Goal: Transaction & Acquisition: Purchase product/service

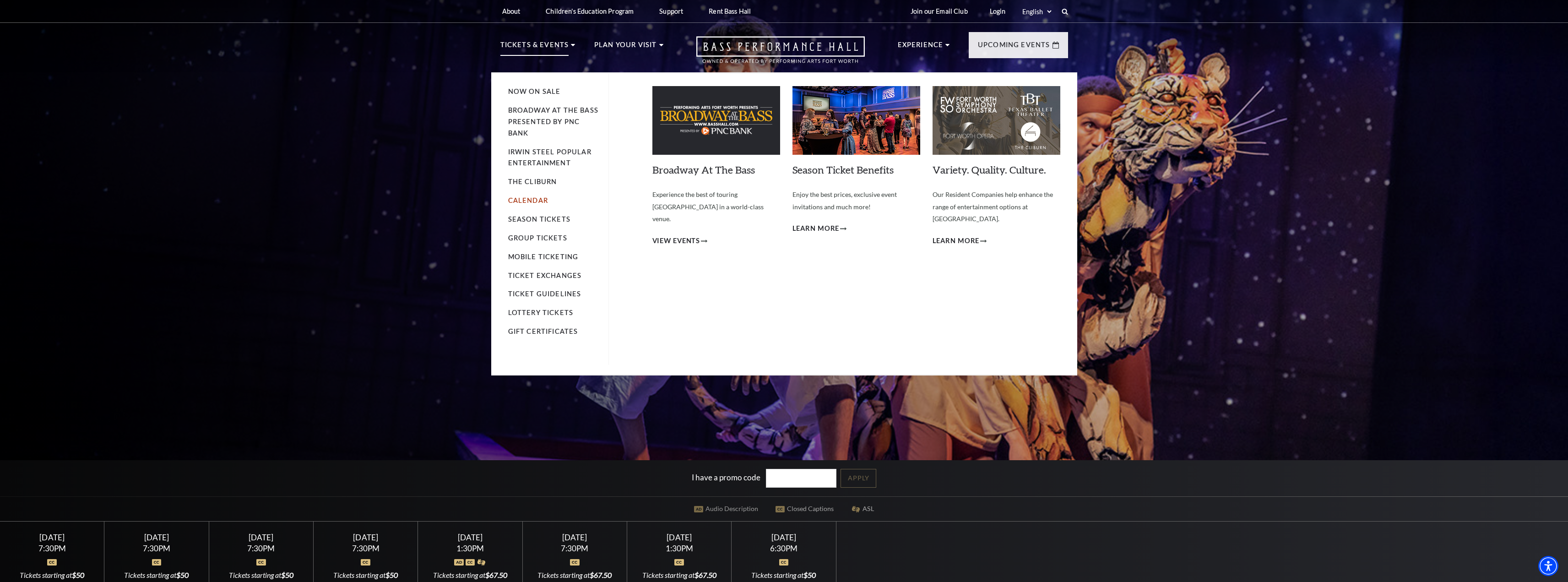
click at [522, 199] on link "Calendar" at bounding box center [528, 200] width 40 height 8
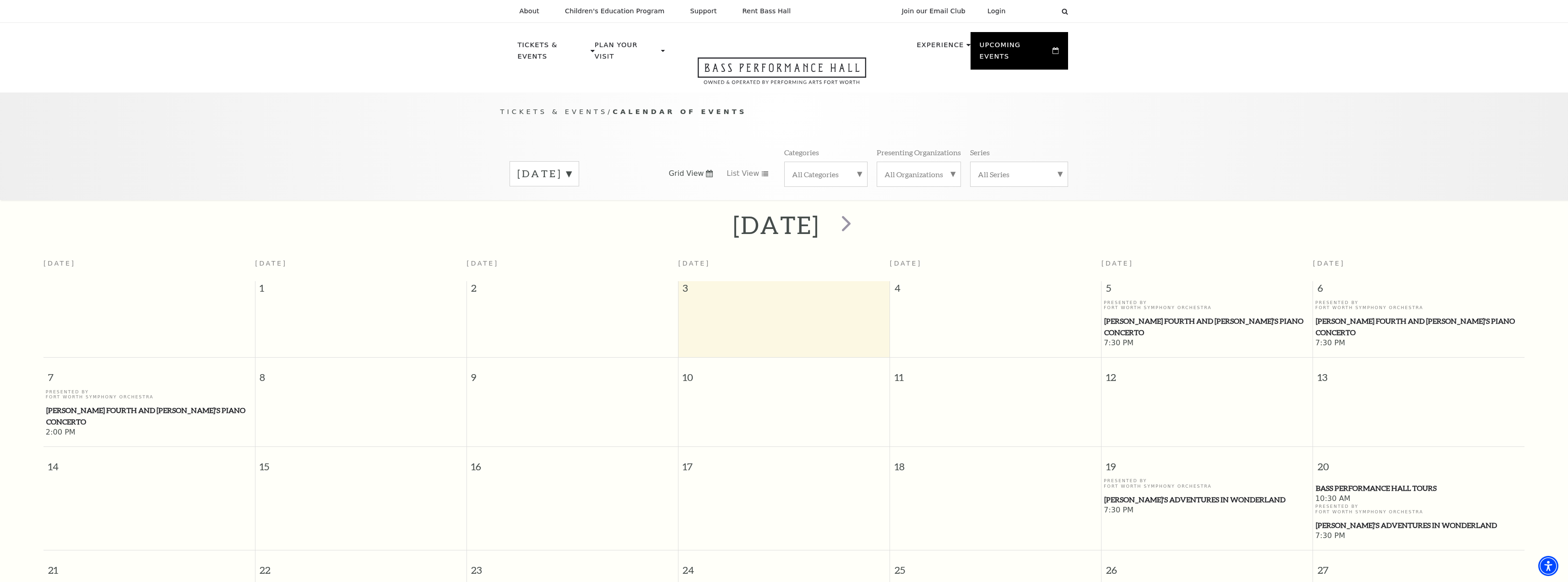
click at [572, 166] on label "[DATE]" at bounding box center [544, 173] width 54 height 14
click at [567, 183] on label "[DATE]" at bounding box center [544, 193] width 54 height 20
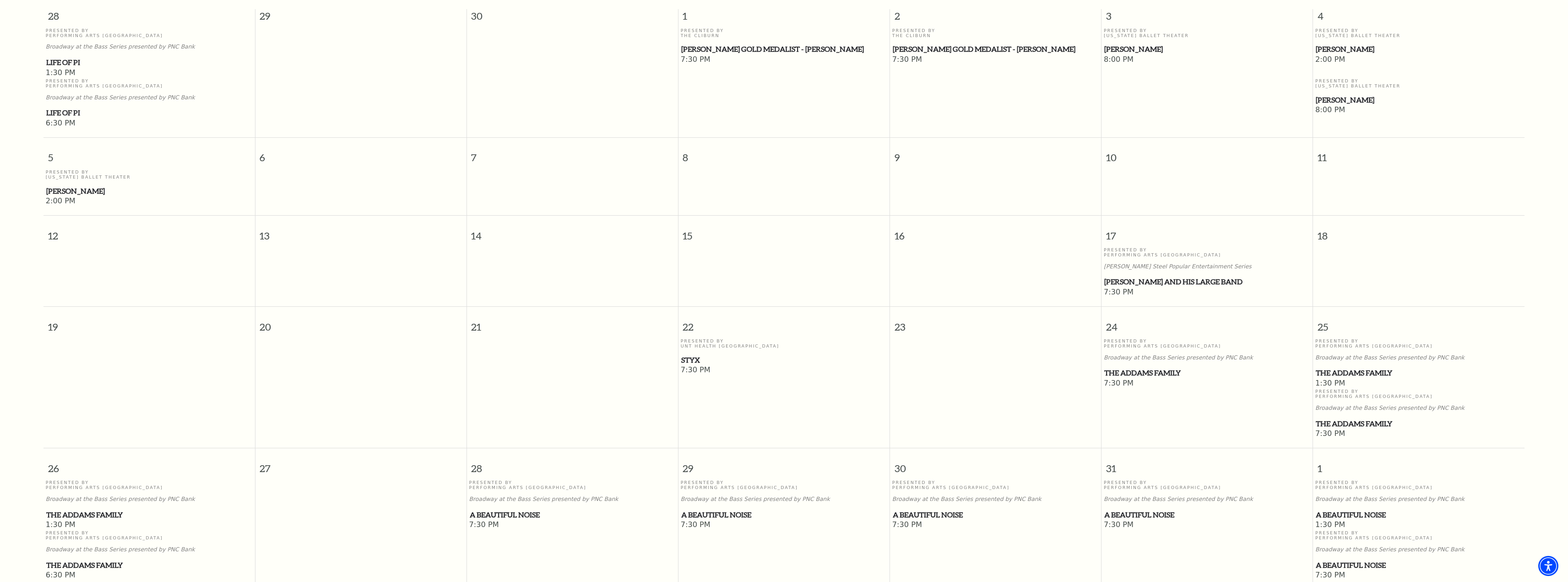
scroll to position [264, 0]
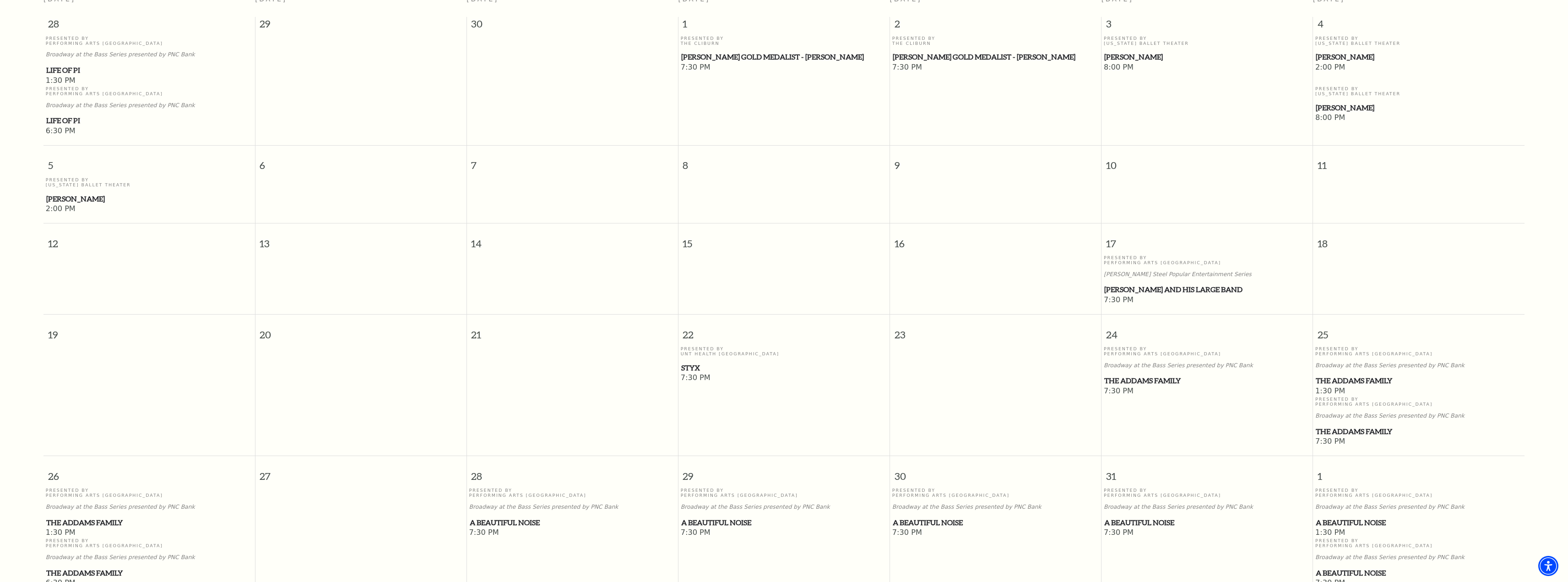
click at [1356, 375] on span "The Addams Family" at bounding box center [1419, 380] width 206 height 11
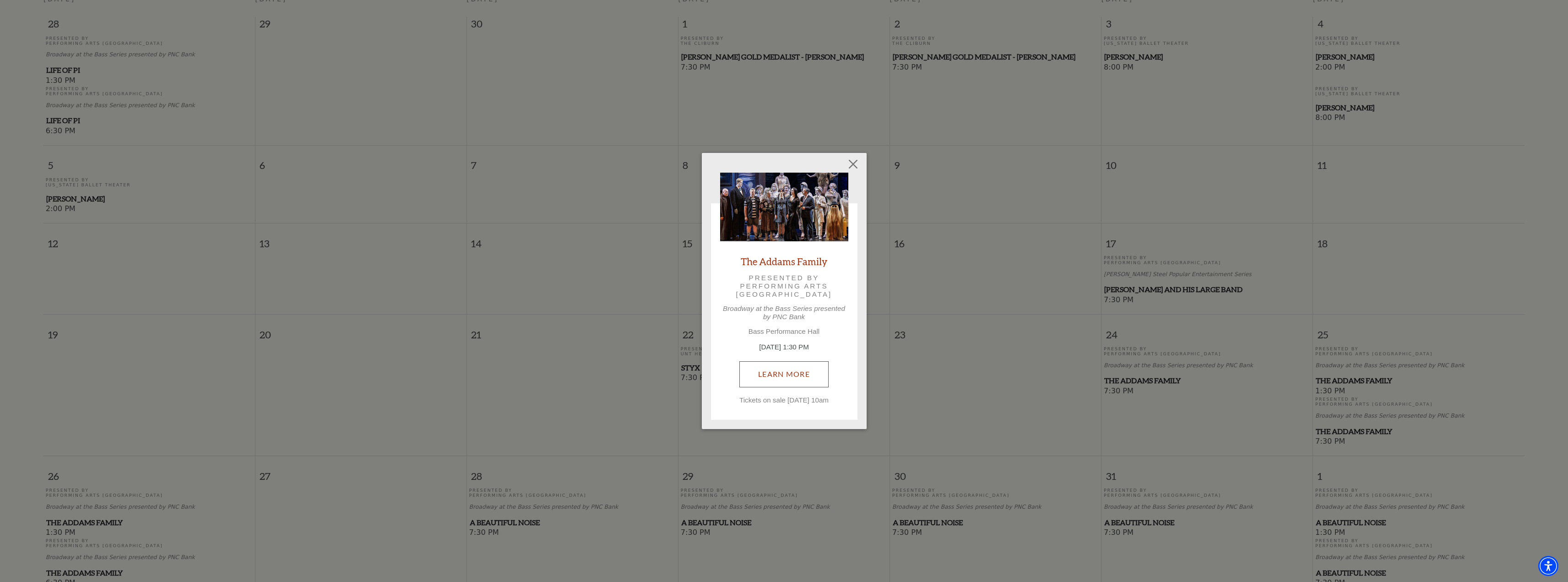
click at [778, 366] on link "Learn More" at bounding box center [784, 374] width 89 height 26
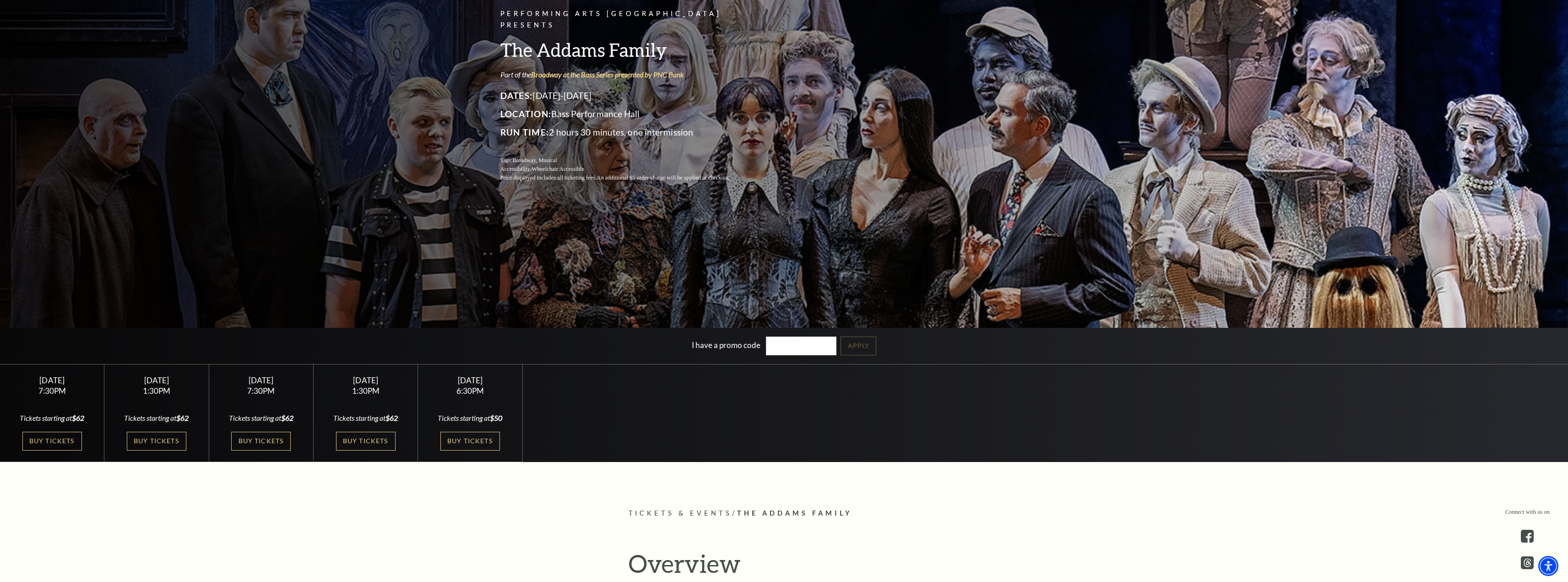
scroll to position [137, 0]
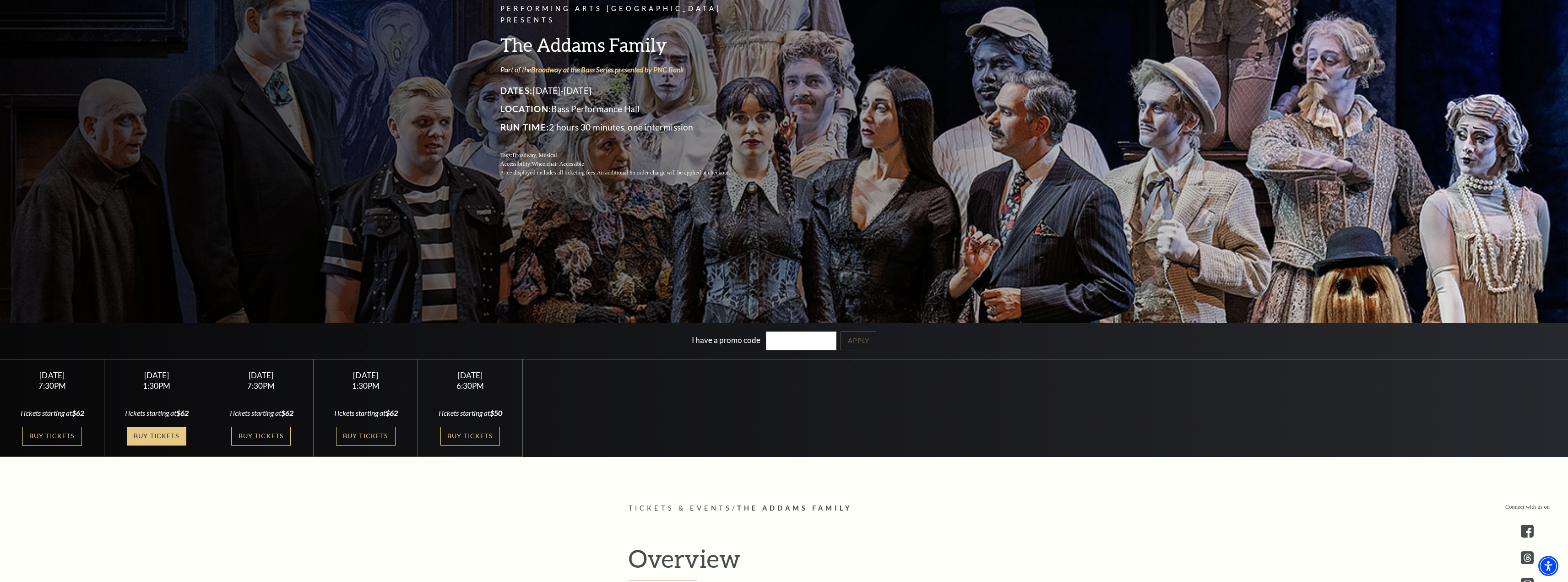
click at [151, 434] on link "Buy Tickets" at bounding box center [157, 436] width 60 height 19
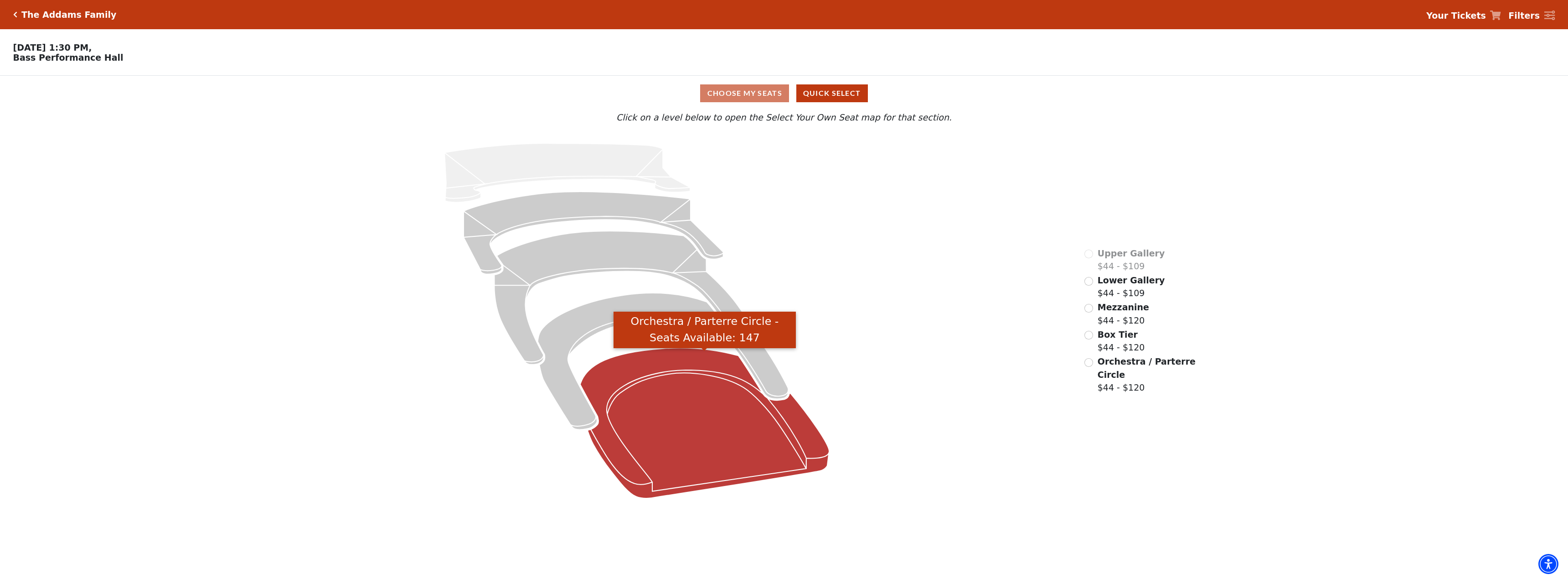
click at [688, 430] on icon "Orchestra / Parterre Circle - Seats Available: 147" at bounding box center [705, 423] width 249 height 151
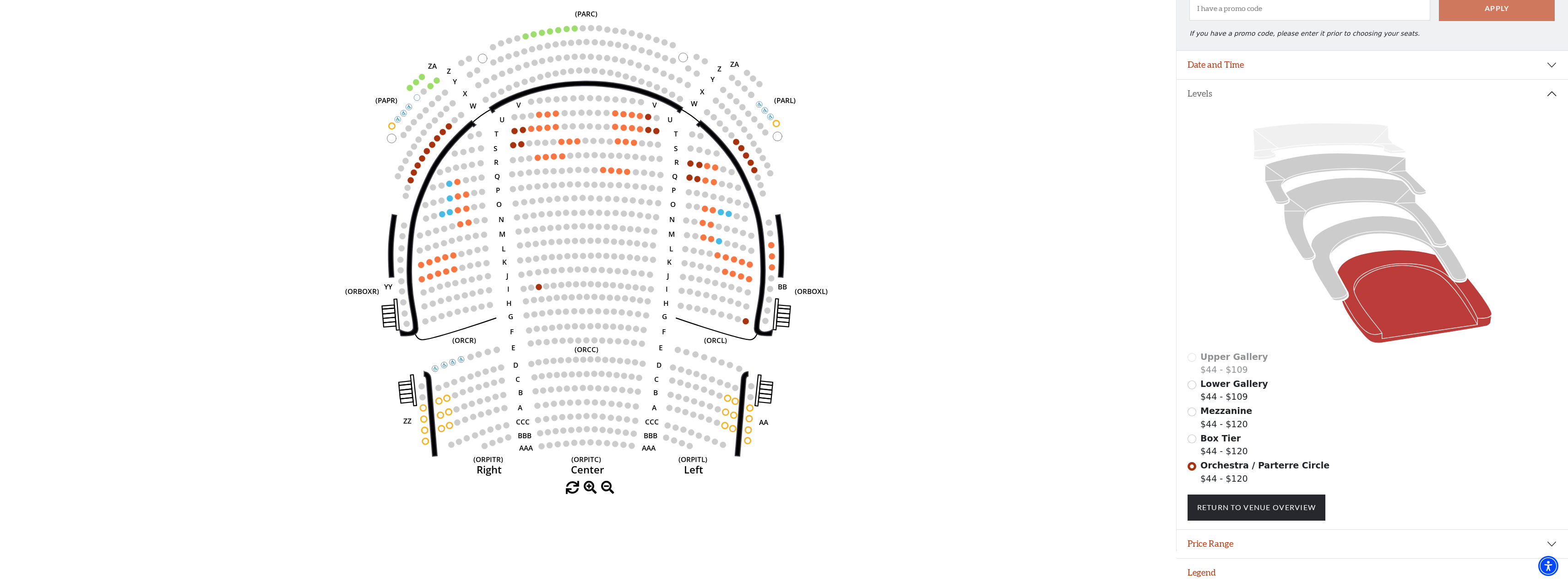
scroll to position [117, 0]
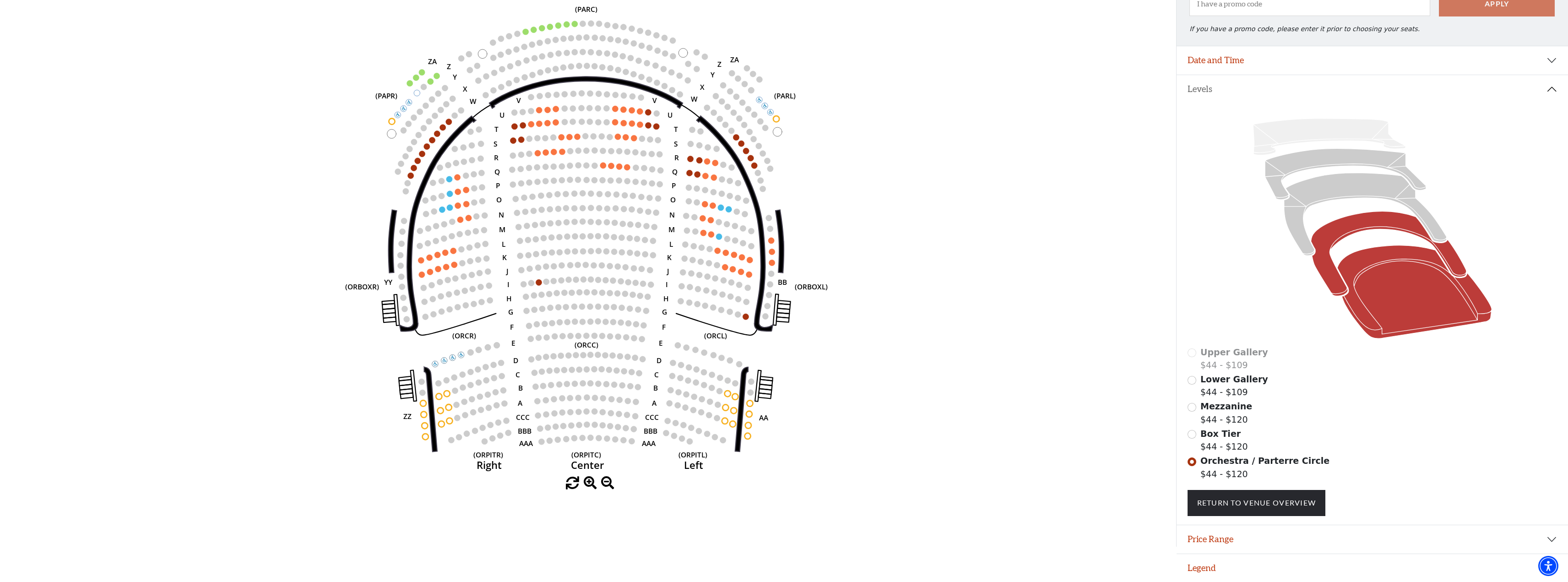
click at [1353, 229] on icon at bounding box center [1389, 253] width 156 height 84
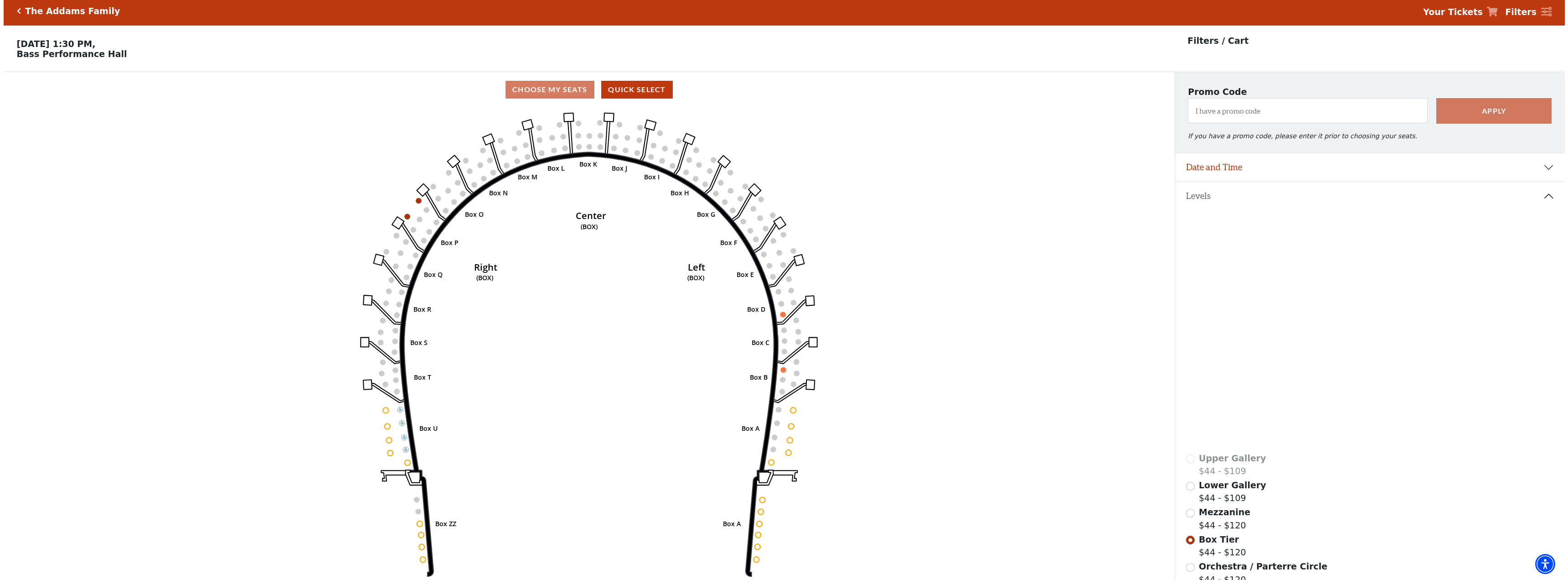
scroll to position [0, 0]
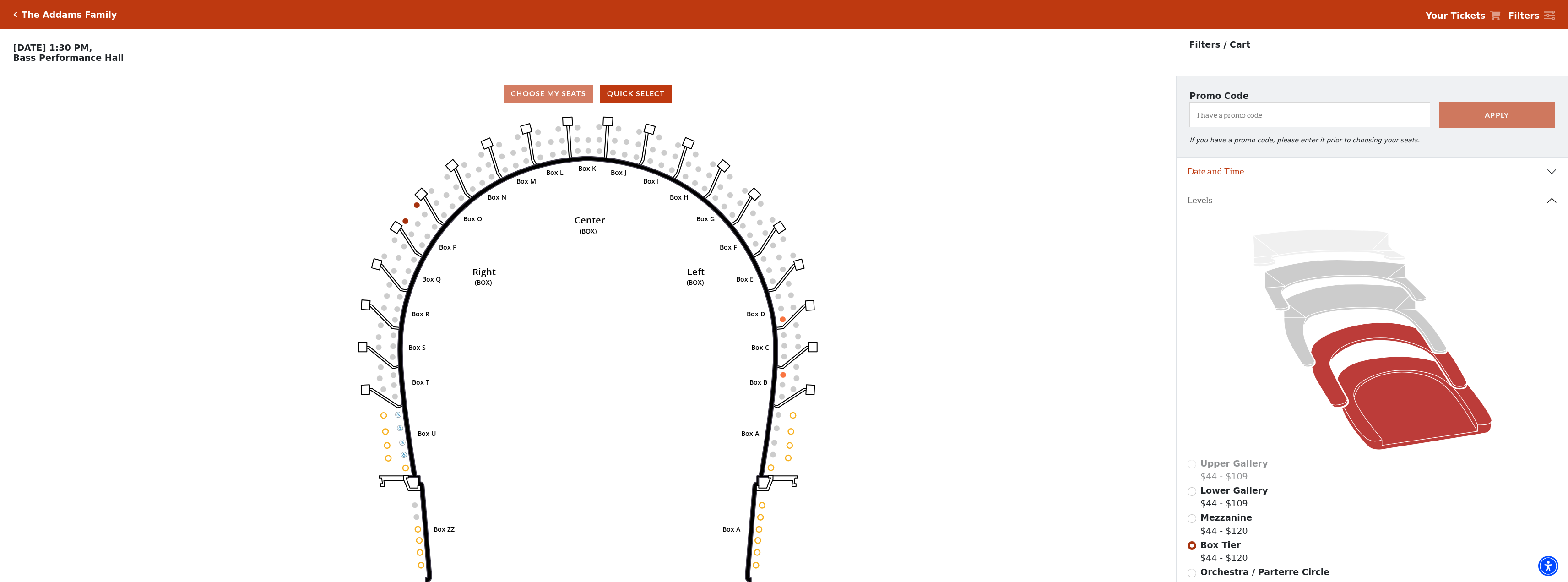
click at [1409, 399] on icon at bounding box center [1415, 403] width 155 height 94
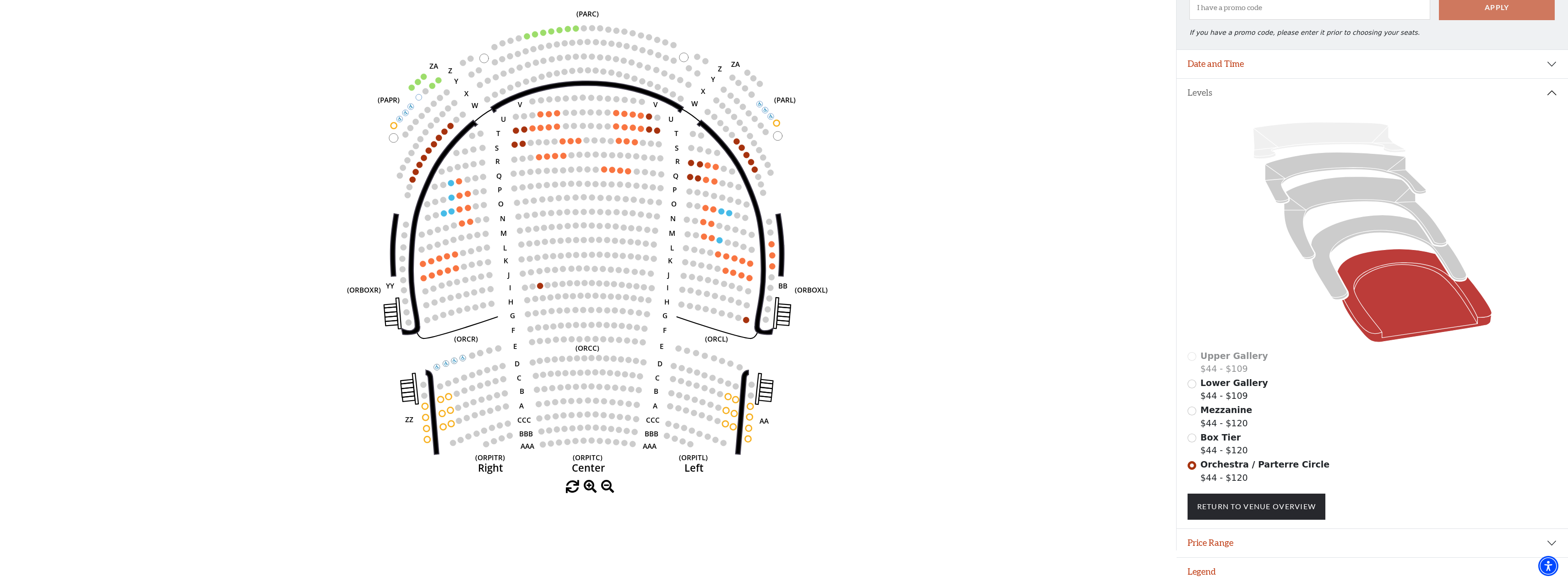
scroll to position [117, 0]
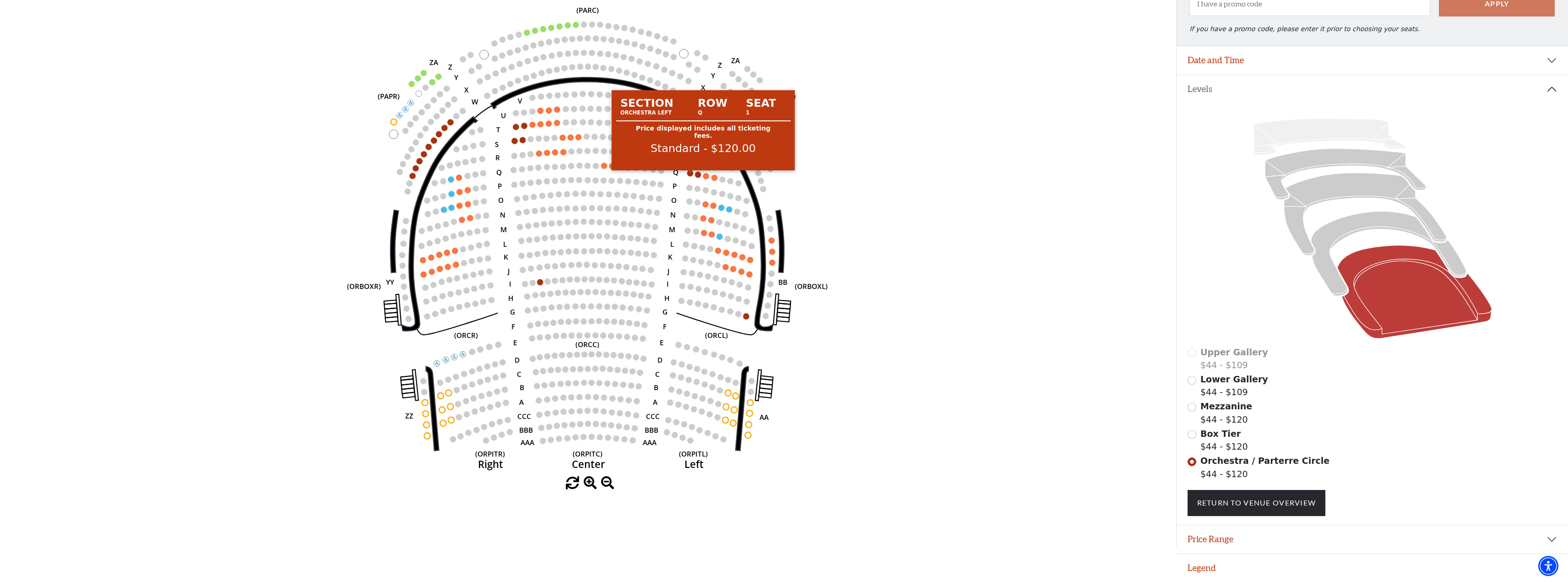
click at [689, 171] on circle at bounding box center [690, 173] width 6 height 6
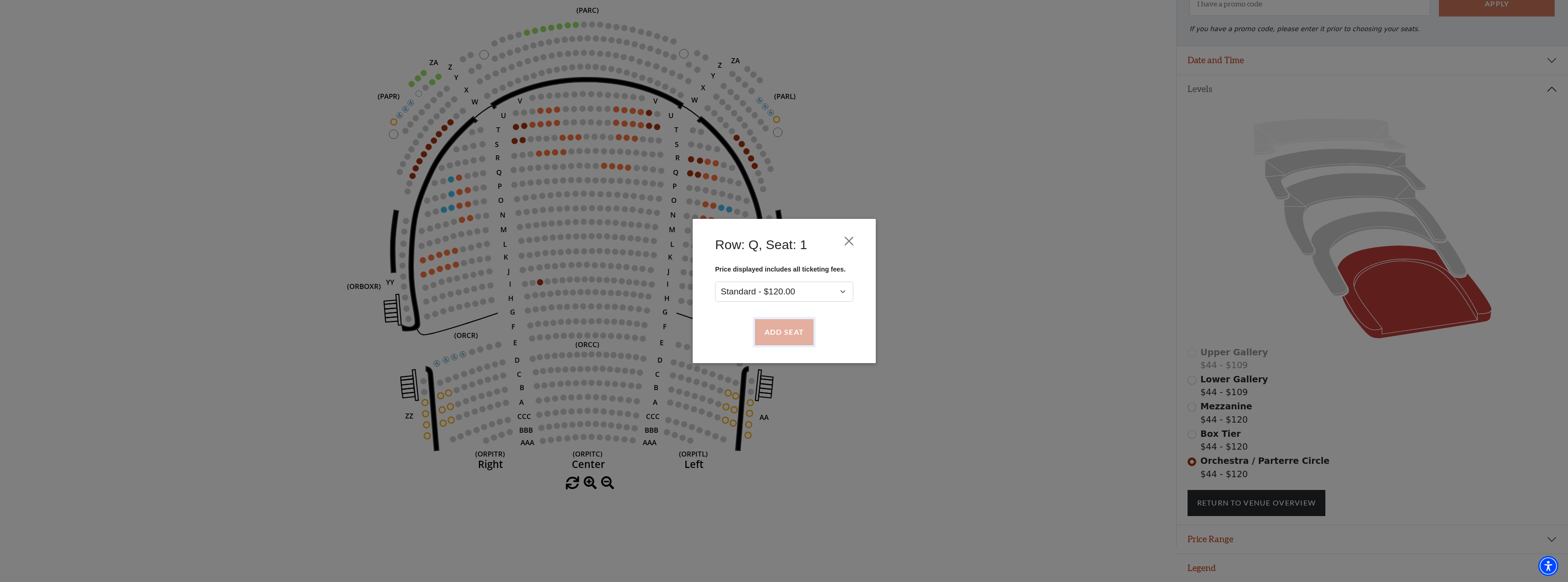
click at [798, 329] on button "Add Seat" at bounding box center [783, 332] width 58 height 26
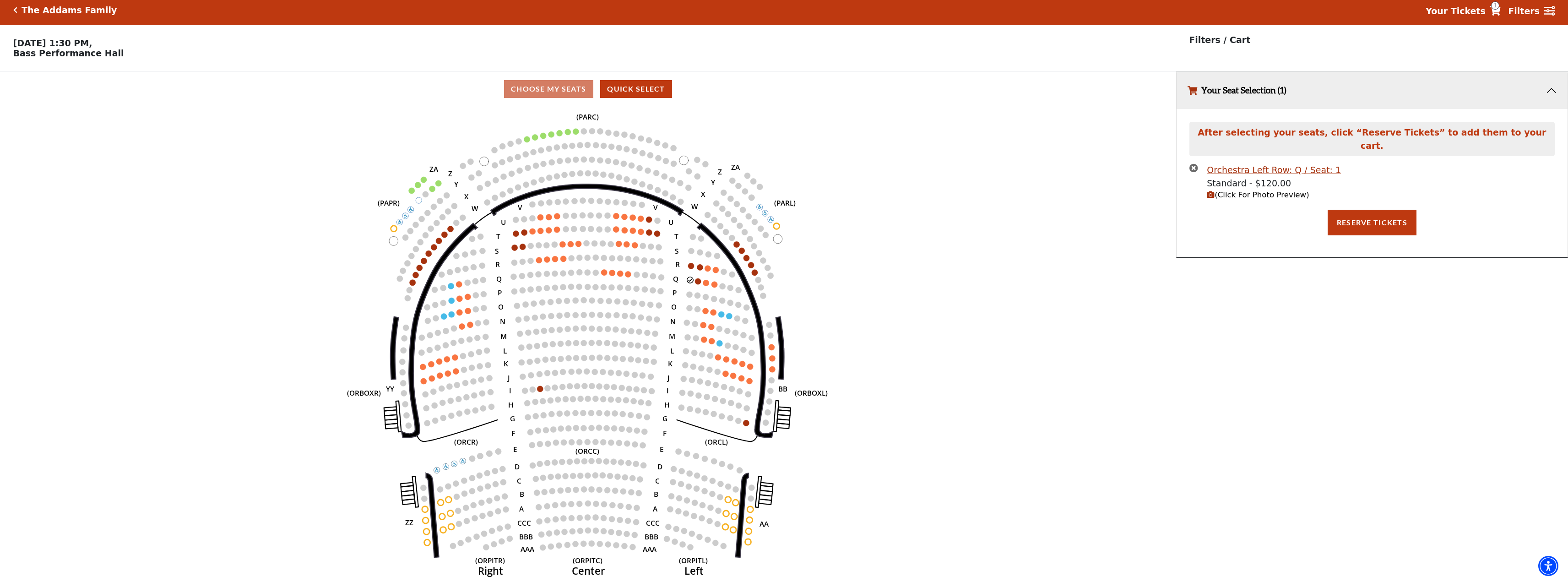
scroll to position [0, 0]
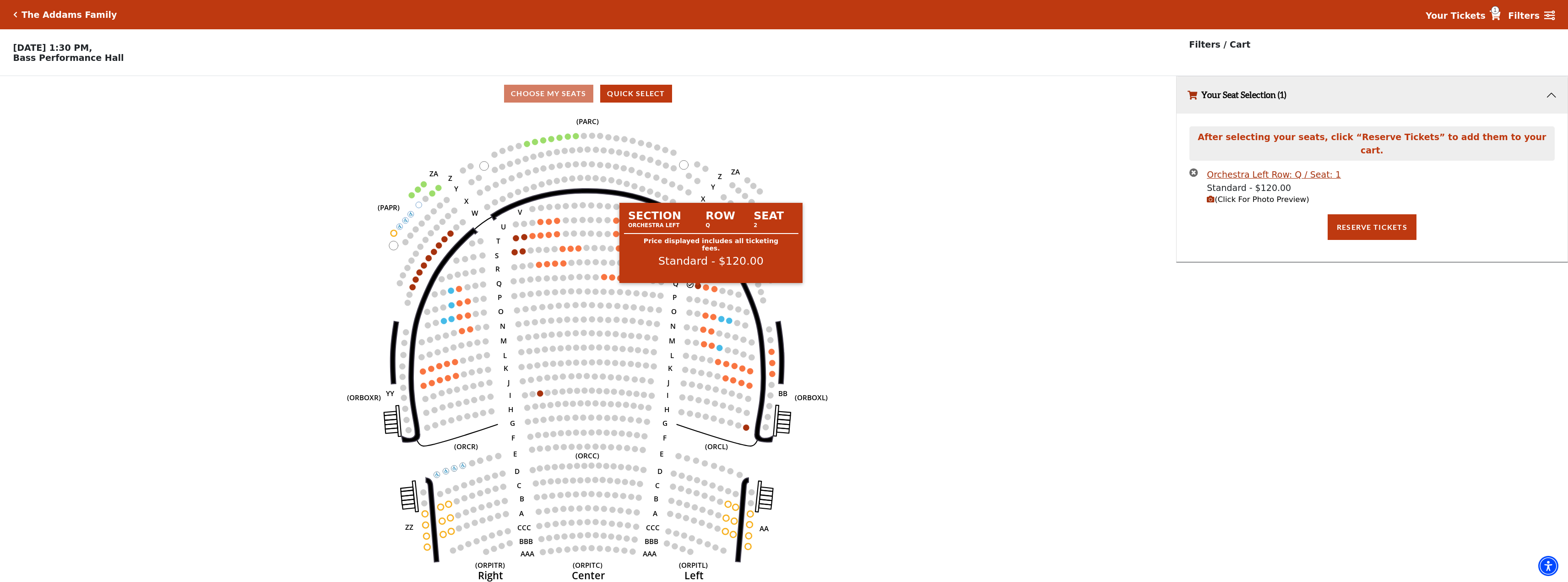
click at [698, 288] on circle at bounding box center [698, 285] width 6 height 6
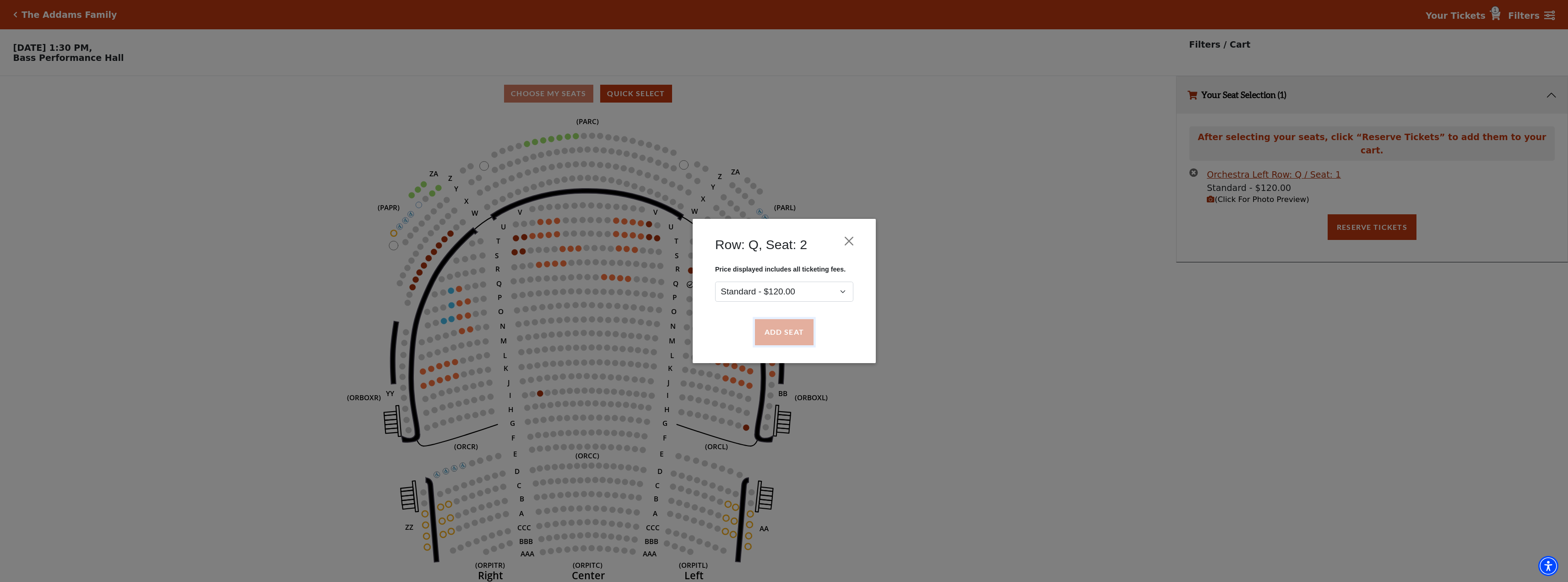
click at [785, 330] on button "Add Seat" at bounding box center [783, 332] width 58 height 26
